Goal: Navigation & Orientation: Find specific page/section

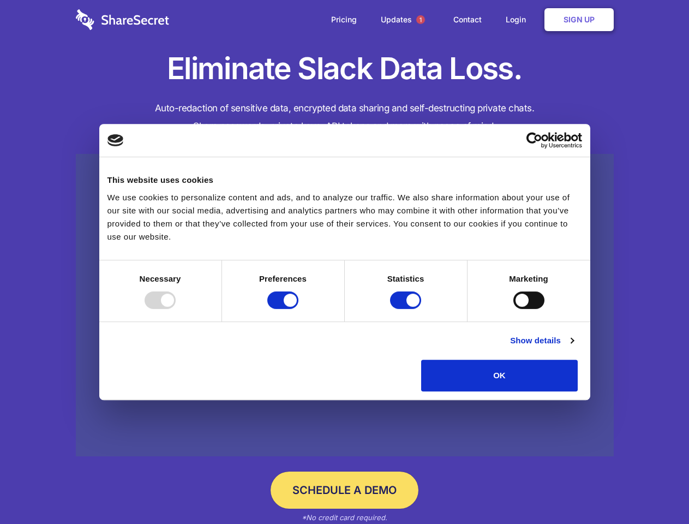
click at [176, 309] on div at bounding box center [160, 299] width 31 height 17
click at [298, 309] on input "Preferences" at bounding box center [282, 299] width 31 height 17
checkbox input "false"
click at [407, 309] on input "Statistics" at bounding box center [405, 299] width 31 height 17
checkbox input "false"
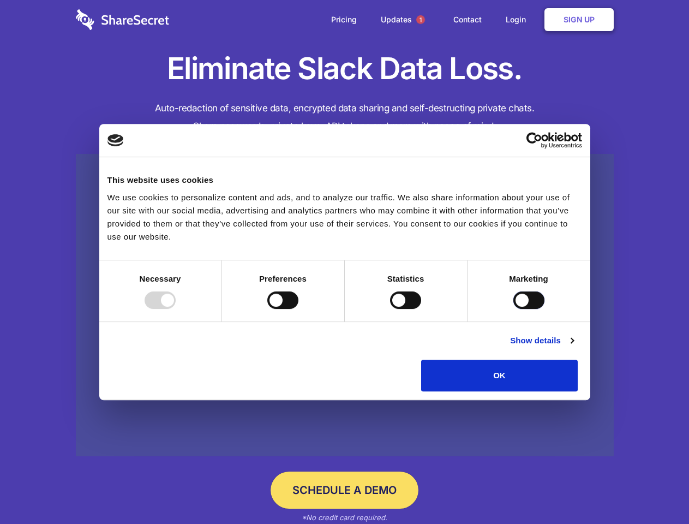
click at [513, 309] on input "Marketing" at bounding box center [528, 299] width 31 height 17
checkbox input "true"
click at [573, 347] on link "Show details" at bounding box center [541, 340] width 63 height 13
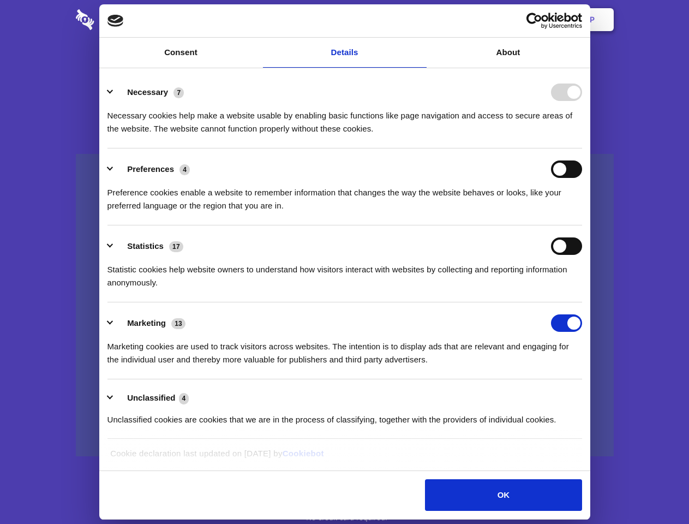
click at [582, 225] on li "Preferences 4 Preference cookies enable a website to remember information that …" at bounding box center [344, 186] width 475 height 77
click at [420, 20] on span "1" at bounding box center [420, 19] width 9 height 9
